Goal: Information Seeking & Learning: Learn about a topic

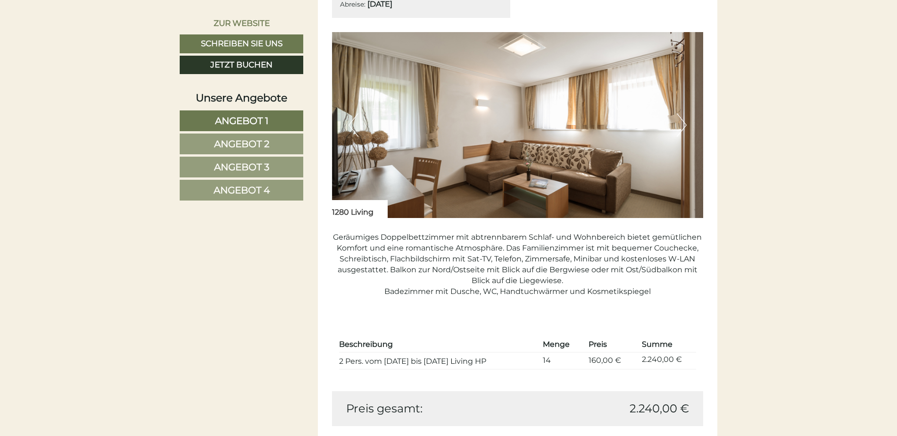
scroll to position [755, 0]
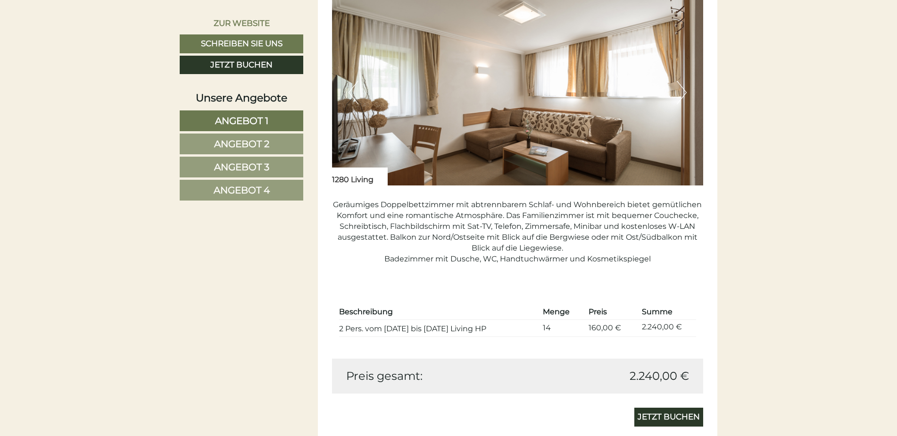
click at [268, 142] on span "Angebot 2" at bounding box center [241, 143] width 55 height 11
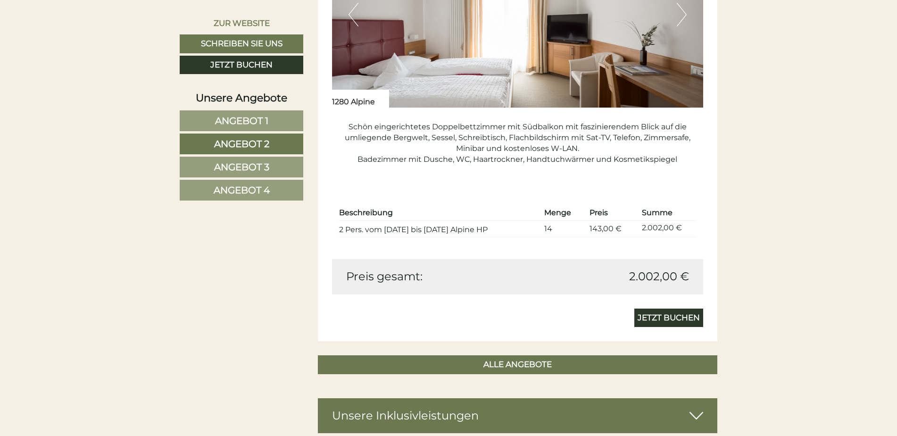
scroll to position [842, 0]
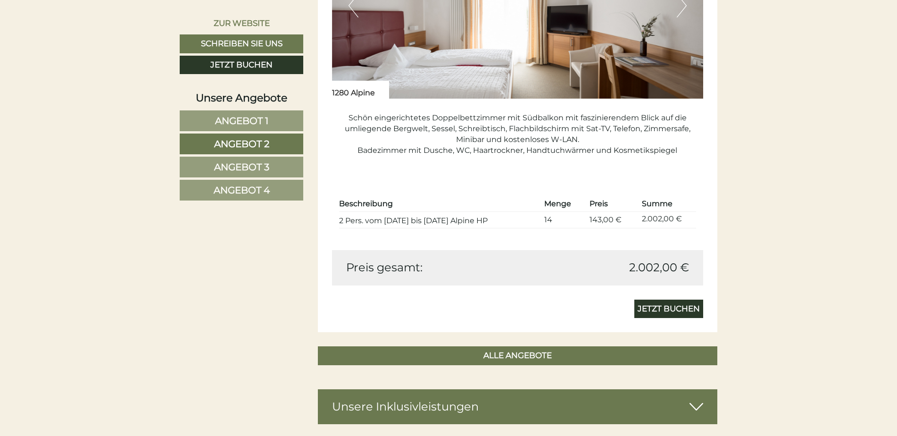
click at [292, 167] on link "Angebot 3" at bounding box center [242, 167] width 124 height 21
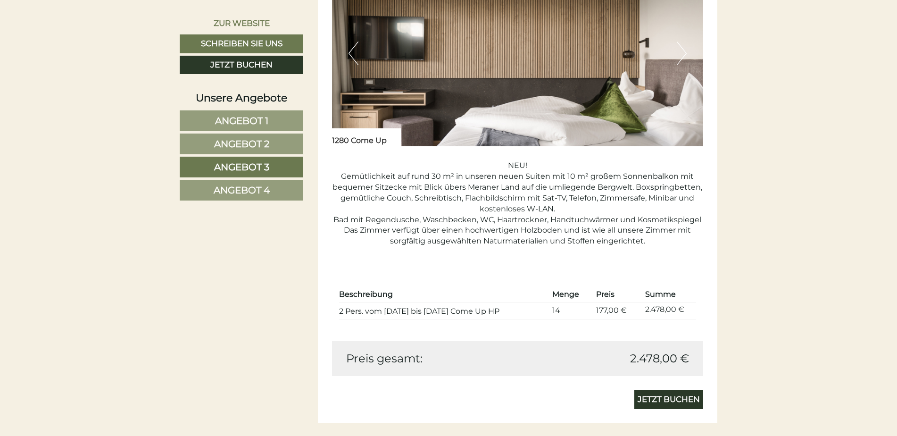
scroll to position [794, 0]
click at [273, 194] on link "Angebot 4" at bounding box center [242, 190] width 124 height 21
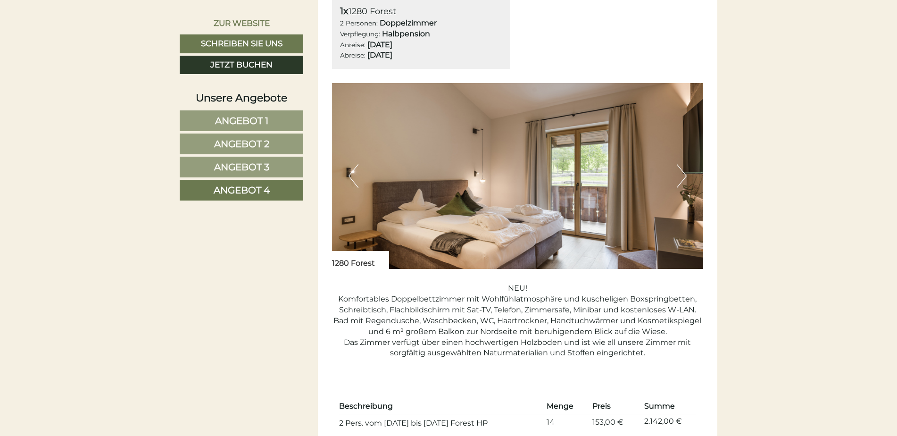
scroll to position [747, 0]
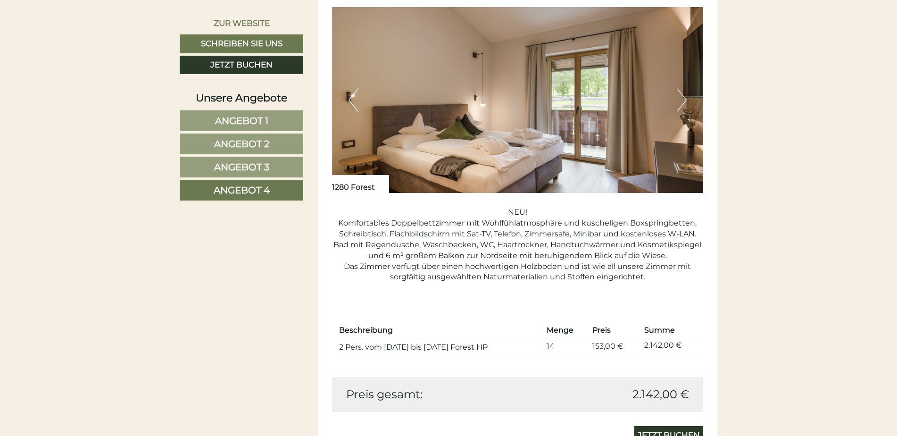
click at [296, 146] on link "Angebot 2" at bounding box center [242, 143] width 124 height 21
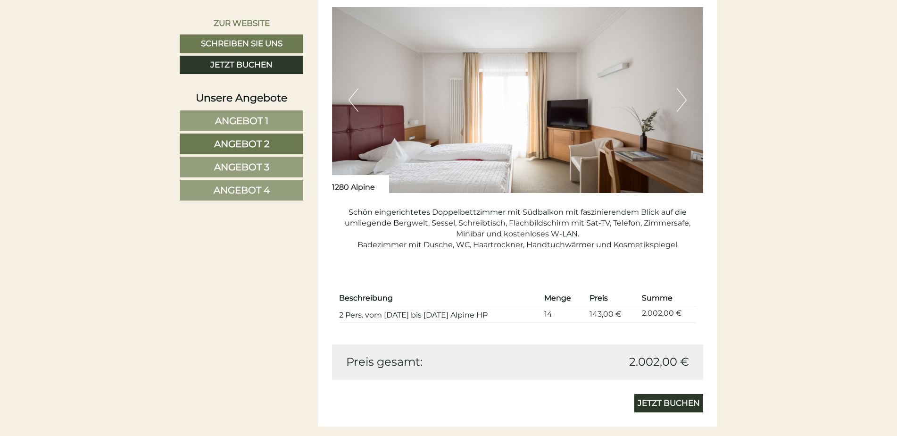
click at [686, 101] on div "Previous Next" at bounding box center [518, 100] width 372 height 186
click at [684, 100] on button "Next" at bounding box center [682, 100] width 10 height 24
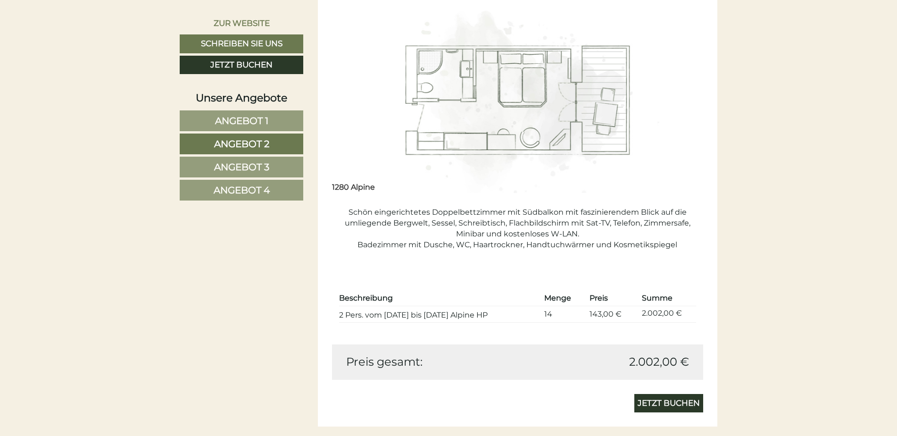
click at [521, 109] on img at bounding box center [518, 100] width 372 height 186
click at [647, 108] on img at bounding box center [518, 100] width 372 height 186
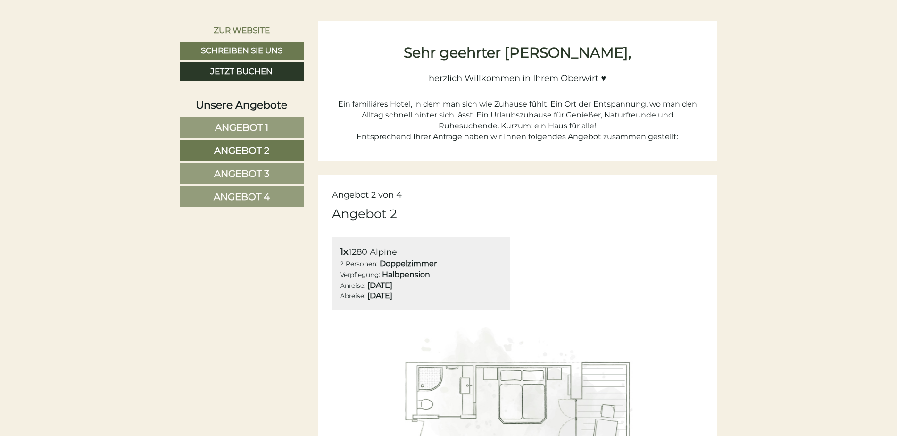
scroll to position [417, 0]
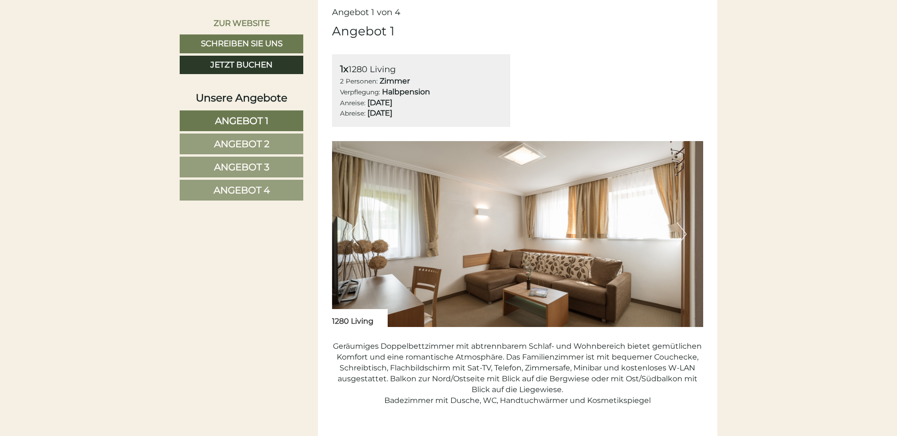
scroll to position [802, 0]
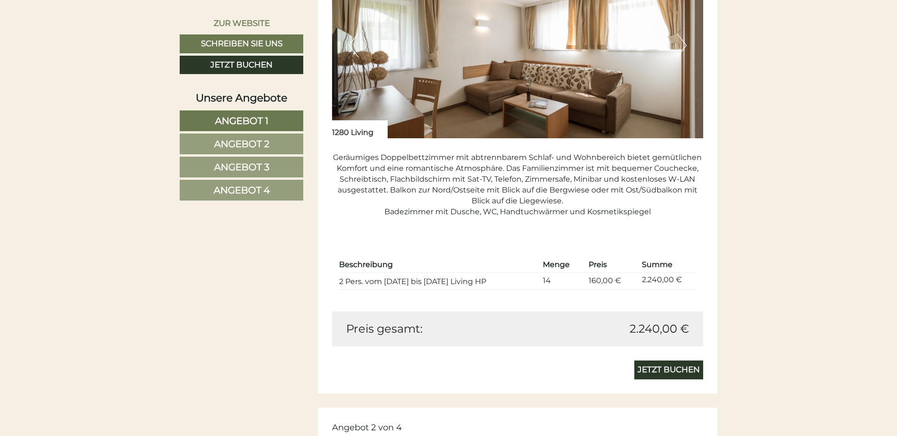
click at [274, 142] on link "Angebot 2" at bounding box center [242, 143] width 124 height 21
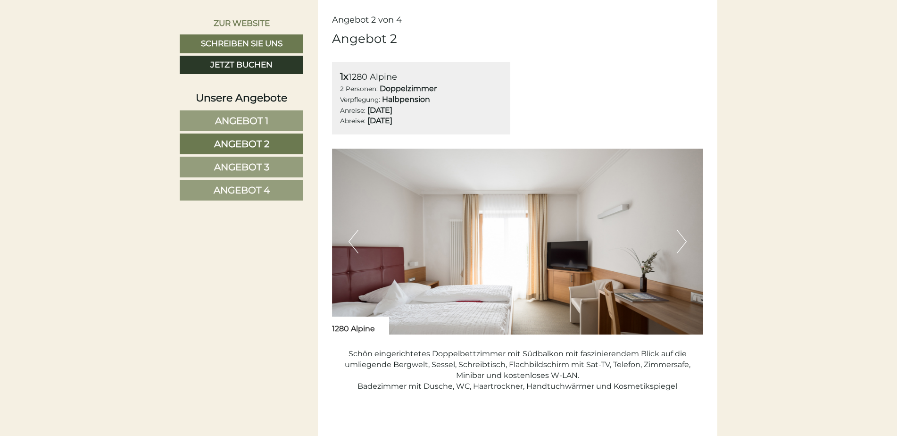
click at [280, 167] on link "Angebot 3" at bounding box center [242, 167] width 124 height 21
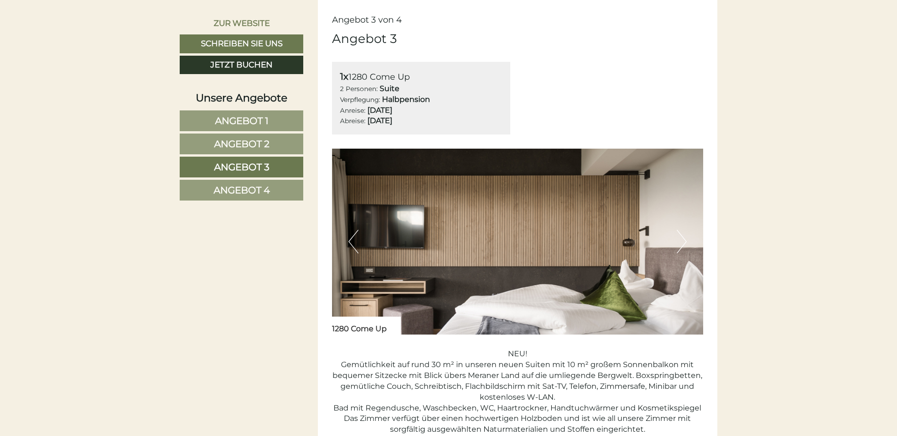
click at [276, 189] on link "Angebot 4" at bounding box center [242, 190] width 124 height 21
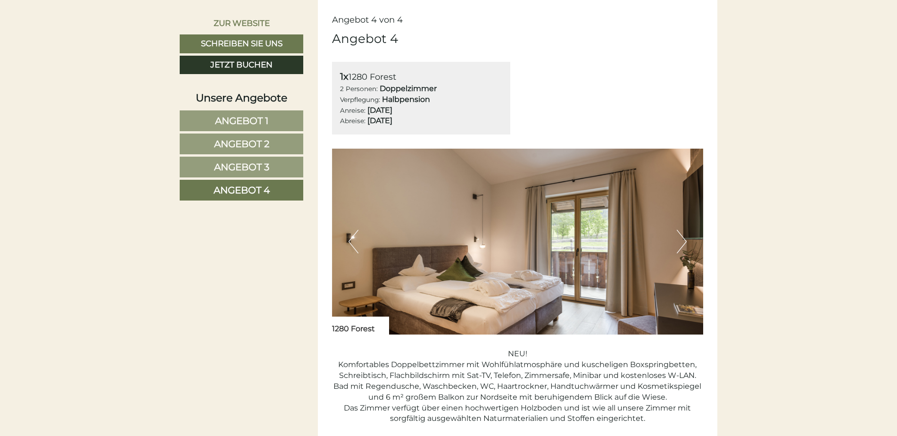
click at [273, 173] on link "Angebot 3" at bounding box center [242, 167] width 124 height 21
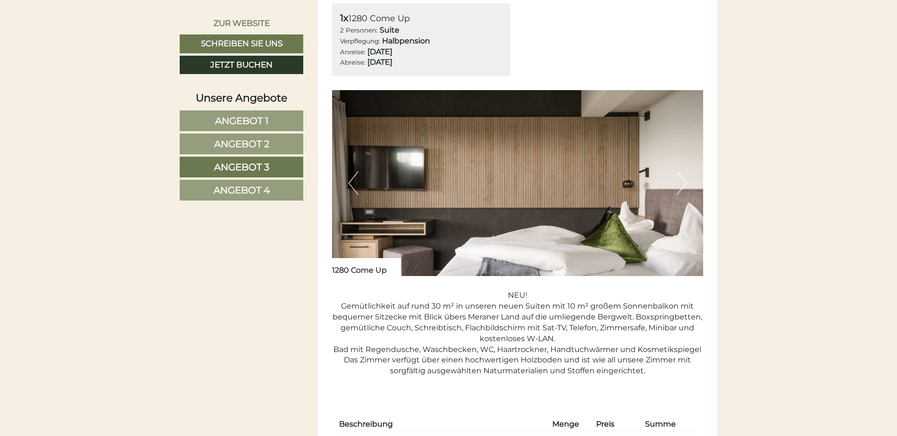
scroll to position [653, 0]
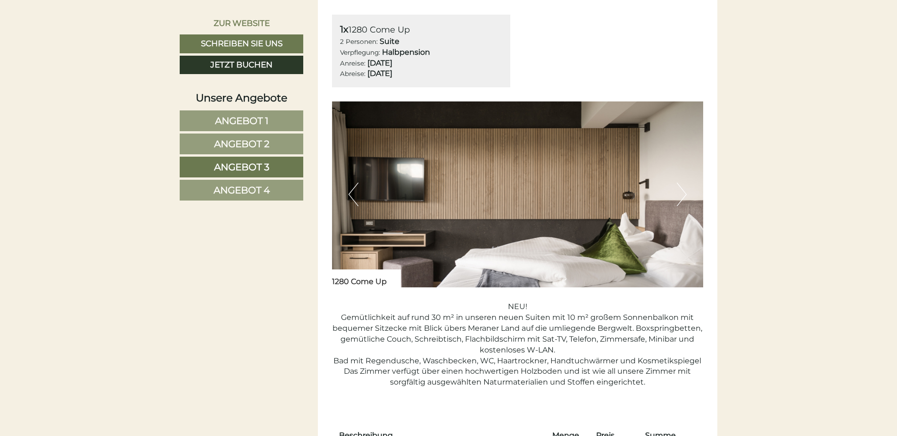
click at [683, 193] on button "Next" at bounding box center [682, 195] width 10 height 24
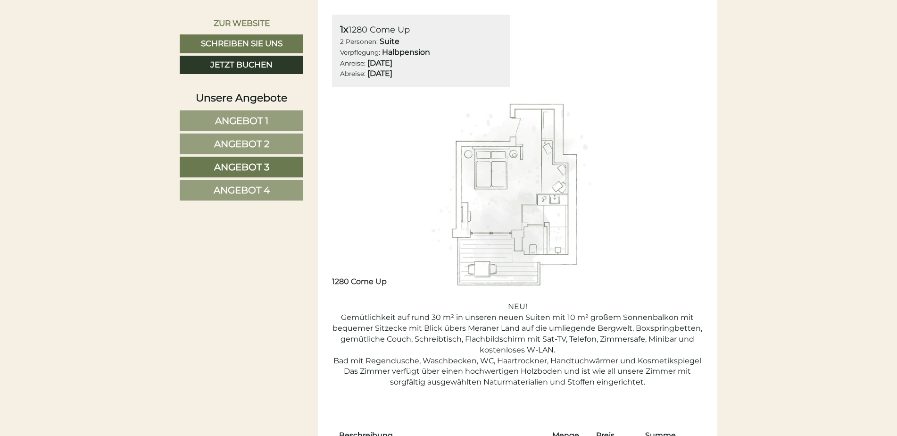
drag, startPoint x: 271, startPoint y: 117, endPoint x: 281, endPoint y: 125, distance: 12.7
click at [271, 117] on link "Angebot 1" at bounding box center [242, 120] width 124 height 21
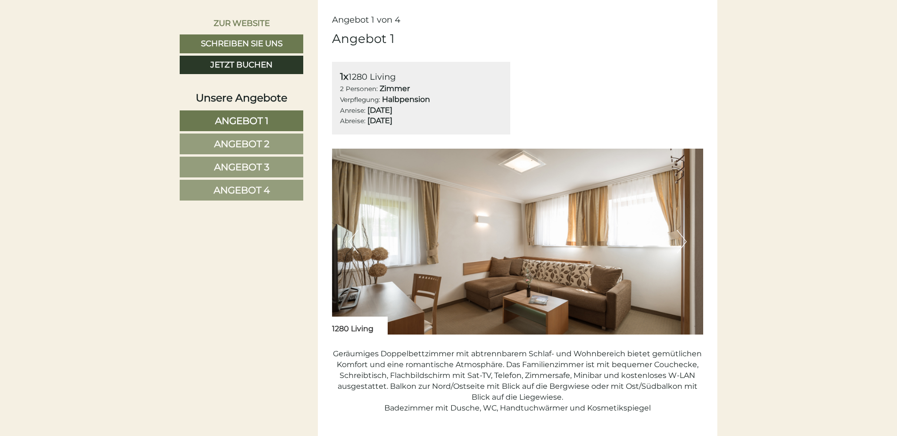
click at [680, 239] on button "Next" at bounding box center [682, 242] width 10 height 24
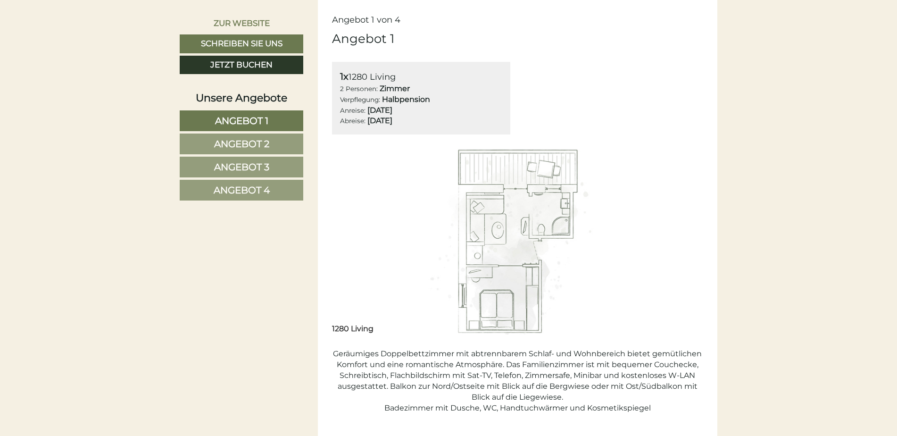
scroll to position [370, 0]
